Goal: Task Accomplishment & Management: Use online tool/utility

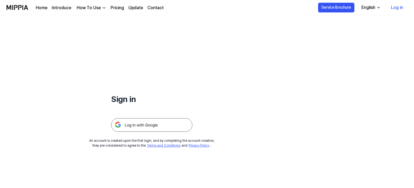
click at [157, 126] on img at bounding box center [151, 125] width 81 height 14
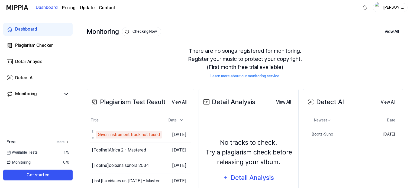
scroll to position [27, 0]
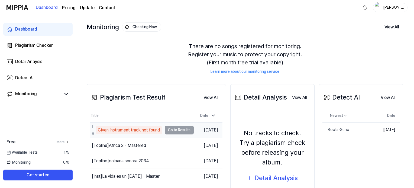
click at [189, 131] on td "test Given instrument track not found Go to Results" at bounding box center [141, 130] width 103 height 15
click at [92, 131] on div "test" at bounding box center [93, 130] width 2 height 13
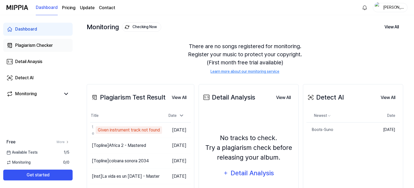
click at [50, 44] on div "Plagiarism Checker" at bounding box center [34, 45] width 38 height 7
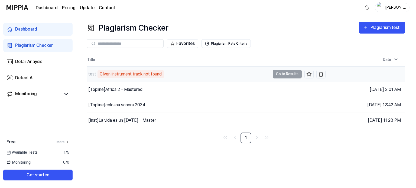
click at [288, 74] on td "test Given instrument track not found Go to Results" at bounding box center [206, 74] width 239 height 15
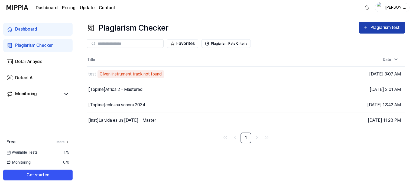
click at [385, 30] on div "Plagiarism test" at bounding box center [386, 27] width 30 height 7
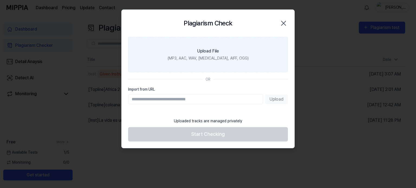
click at [219, 57] on div "(MP3, AAC, WAV, [MEDICAL_DATA], AIFF, OGG)" at bounding box center [208, 59] width 81 height 6
click at [0, 0] on input "Upload File (MP3, AAC, WAV, [MEDICAL_DATA], AIFF, OGG)" at bounding box center [0, 0] width 0 height 0
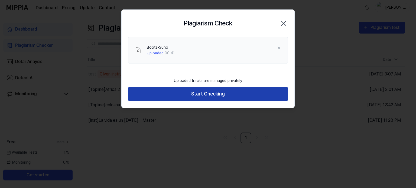
click at [218, 96] on button "Start Checking" at bounding box center [208, 94] width 160 height 14
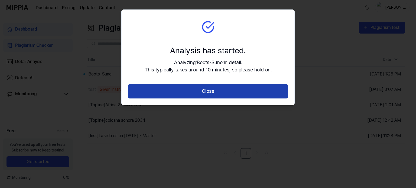
click at [226, 94] on button "Close" at bounding box center [208, 91] width 160 height 14
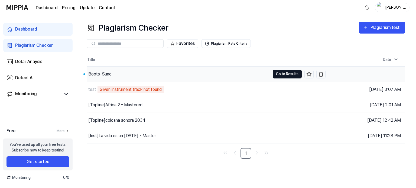
click at [282, 72] on button "Go to Results" at bounding box center [287, 74] width 29 height 9
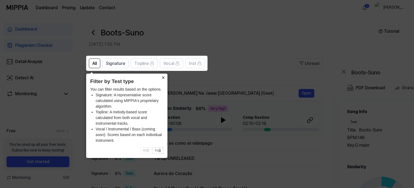
click at [162, 78] on button "×" at bounding box center [163, 78] width 9 height 8
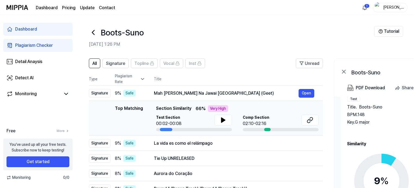
click at [93, 33] on icon at bounding box center [93, 32] width 2 height 4
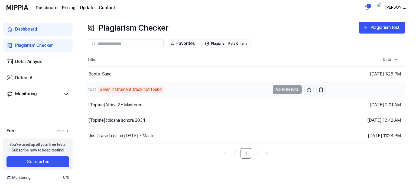
click at [125, 90] on div "Given instrument track not found" at bounding box center [131, 90] width 66 height 8
click at [321, 90] on img "button" at bounding box center [320, 89] width 5 height 5
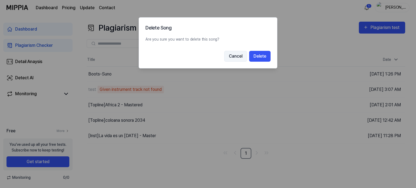
click at [229, 60] on button "Cancel" at bounding box center [235, 56] width 23 height 11
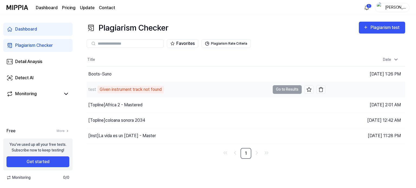
click at [147, 91] on div "Given instrument track not found" at bounding box center [131, 90] width 66 height 8
click at [100, 89] on div "Given instrument track not found" at bounding box center [131, 90] width 66 height 8
click at [285, 88] on td "test Given instrument track not found Go to Results" at bounding box center [206, 89] width 239 height 15
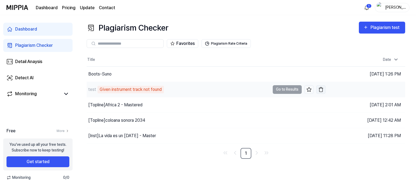
click at [324, 90] on button "button" at bounding box center [320, 89] width 9 height 9
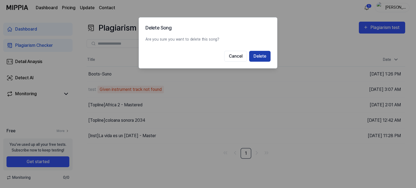
click at [256, 57] on button "Delete" at bounding box center [259, 56] width 21 height 11
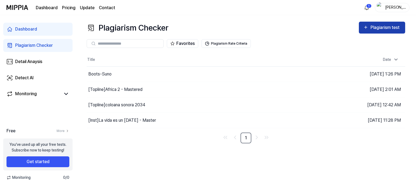
click at [389, 28] on div "Plagiarism test" at bounding box center [386, 27] width 30 height 7
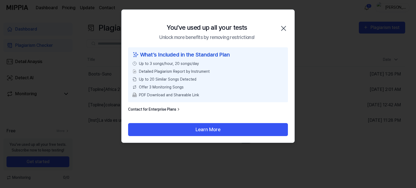
click at [283, 29] on icon "button" at bounding box center [283, 28] width 4 height 4
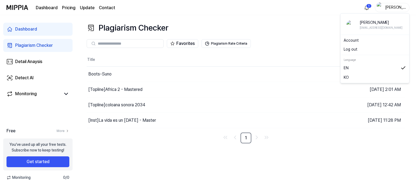
click at [399, 7] on div "[PERSON_NAME]" at bounding box center [395, 7] width 21 height 6
click at [359, 51] on button "Log out" at bounding box center [375, 50] width 62 height 6
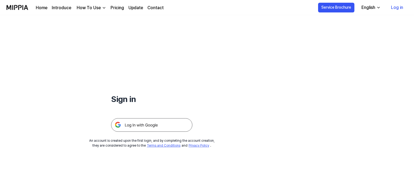
click at [399, 9] on link "Log in" at bounding box center [397, 7] width 21 height 15
